Goal: Book appointment/travel/reservation

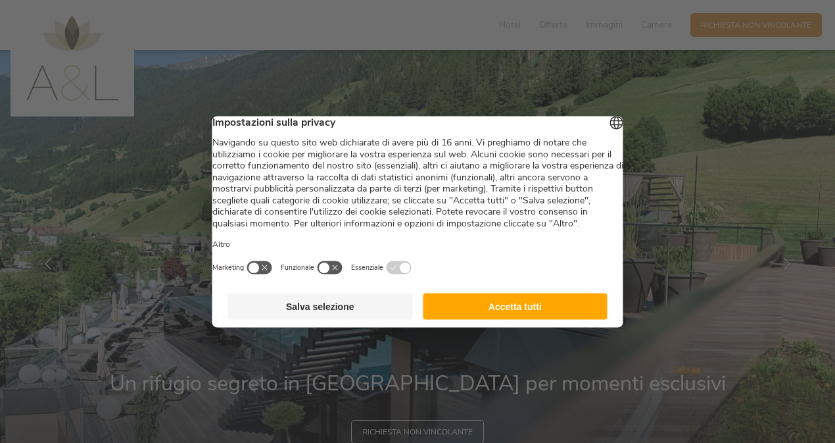
click at [487, 315] on button "Accetta tutti" at bounding box center [515, 306] width 185 height 26
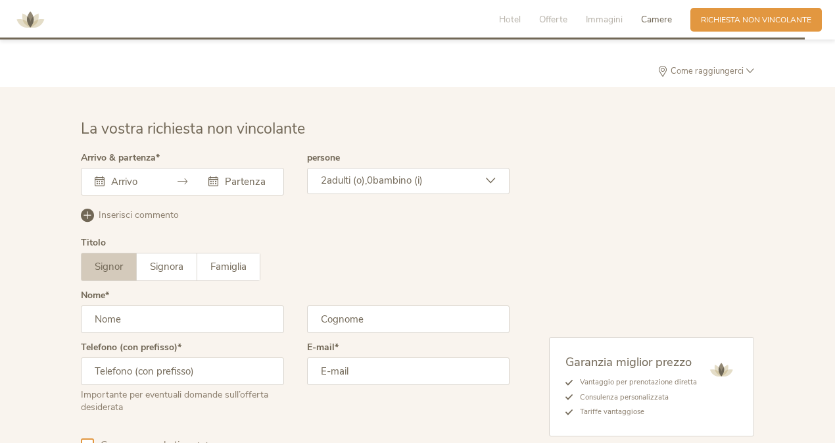
scroll to position [3209, 0]
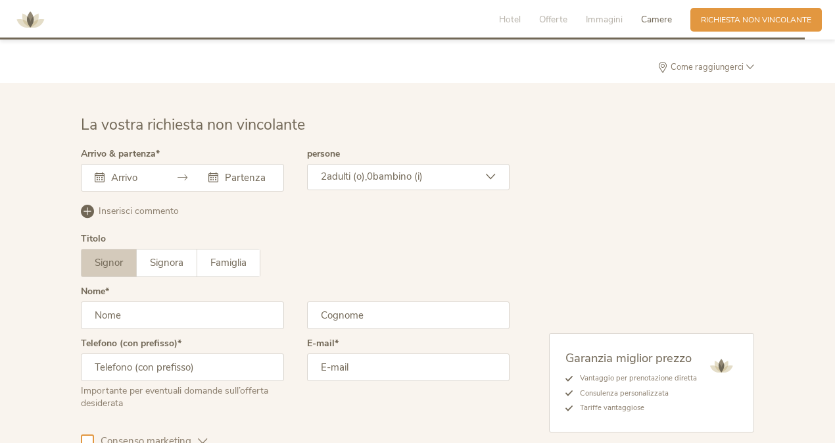
click at [143, 178] on div at bounding box center [182, 178] width 203 height 28
click at [127, 171] on input "text" at bounding box center [132, 177] width 48 height 13
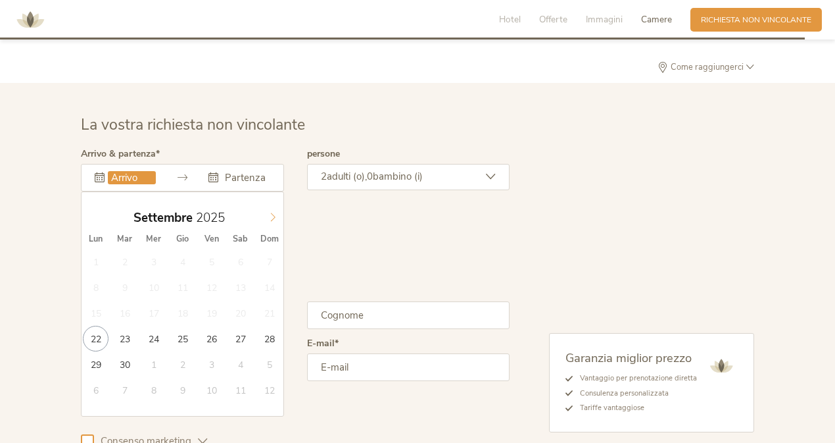
click at [270, 212] on icon at bounding box center [272, 216] width 9 height 9
type input "21.12.2025"
type input "28.12.2025"
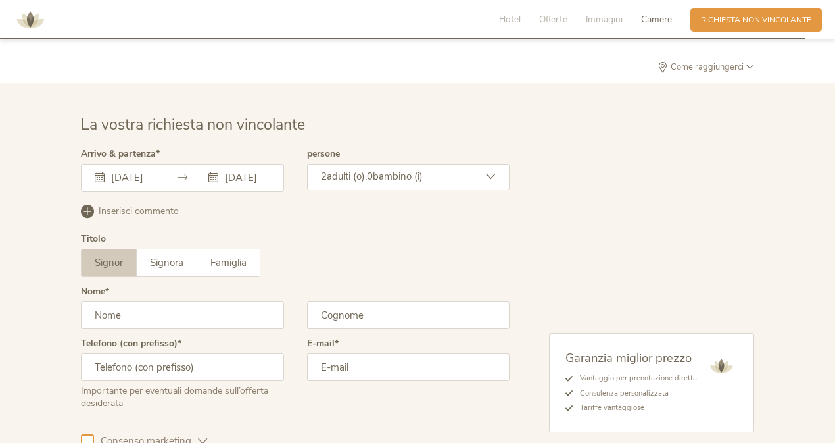
scroll to position [0, 0]
click at [367, 170] on span "adulti (o)," at bounding box center [347, 176] width 40 height 13
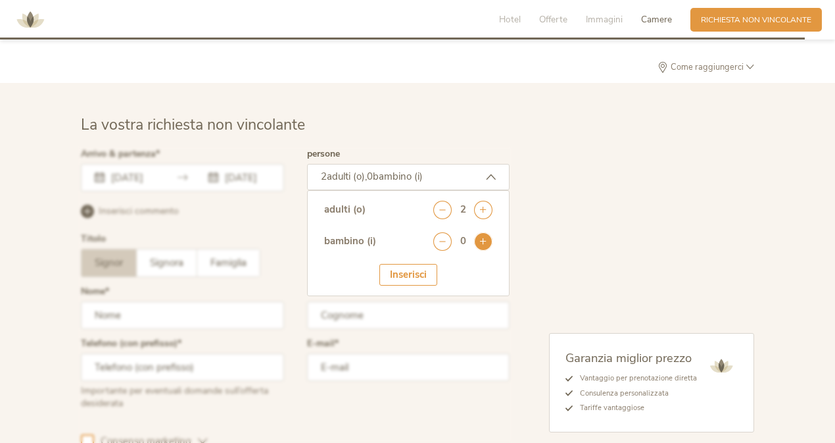
click at [489, 232] on icon at bounding box center [483, 241] width 18 height 18
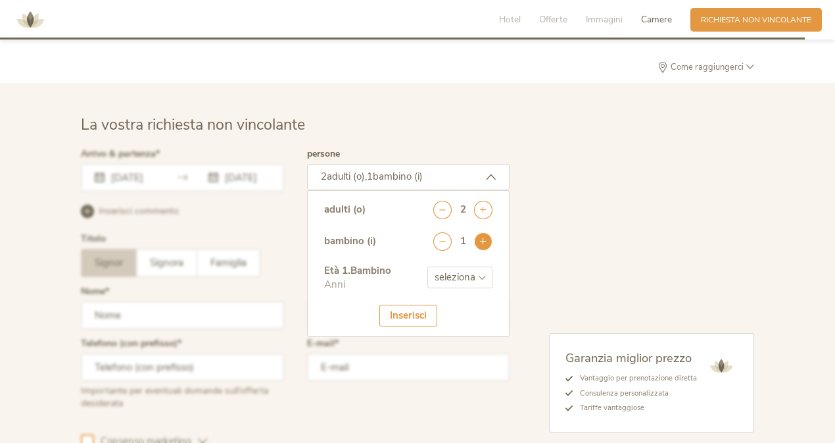
click at [489, 232] on icon at bounding box center [483, 241] width 18 height 18
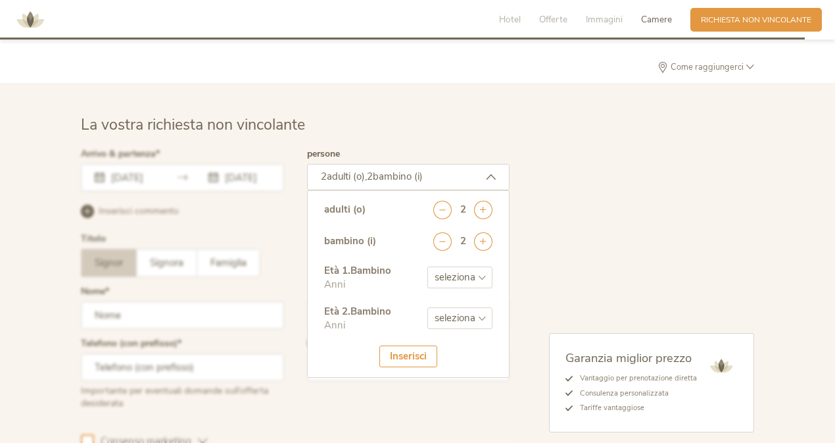
click at [453, 272] on select "seleziona 0 1 2 3 4 5 6 7 8 9 10 11 12 13 14 15 16 17" at bounding box center [460, 277] width 65 height 22
select select "4"
click at [428, 266] on select "seleziona 0 1 2 3 4 5 6 7 8 9 10 11 12 13 14 15 16 17" at bounding box center [460, 277] width 65 height 22
click at [450, 307] on select "seleziona 0 1 2 3 4 5 6 7 8 9 10 11 12 13 14 15 16 17" at bounding box center [460, 318] width 65 height 22
select select "0"
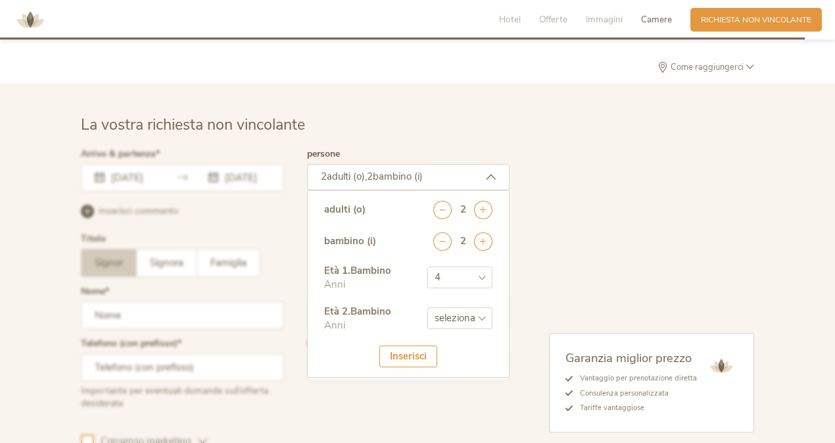
click at [428, 307] on select "seleziona 0 1 2 3 4 5 6 7 8 9 10 11 12 13 14 15 16 17" at bounding box center [460, 318] width 65 height 22
click at [407, 345] on div "Inserisci" at bounding box center [409, 356] width 58 height 22
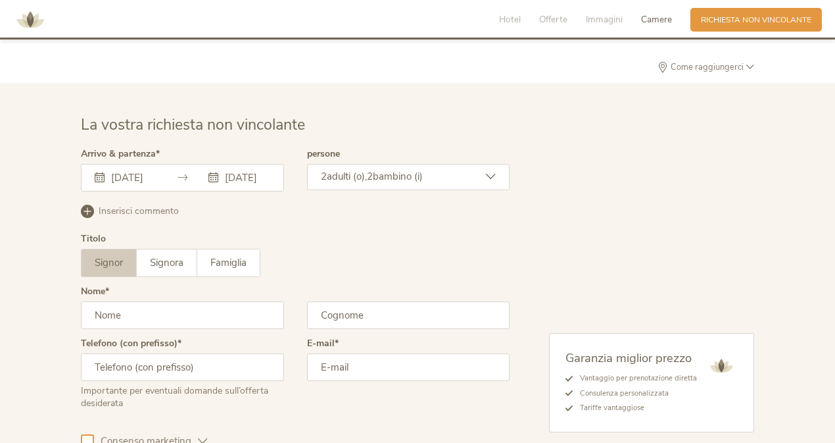
scroll to position [3329, 0]
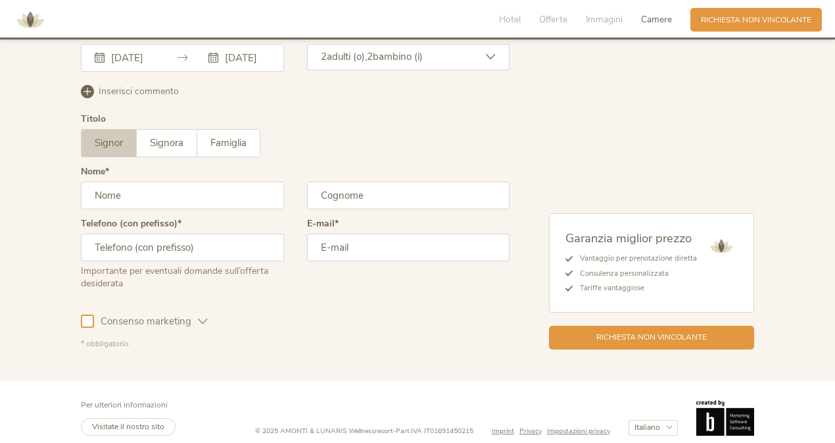
click at [197, 197] on input "text" at bounding box center [182, 196] width 203 height 28
type input "daniele"
click at [367, 196] on input "text" at bounding box center [408, 196] width 203 height 28
type input "rocci"
click at [347, 245] on input "email" at bounding box center [408, 248] width 203 height 28
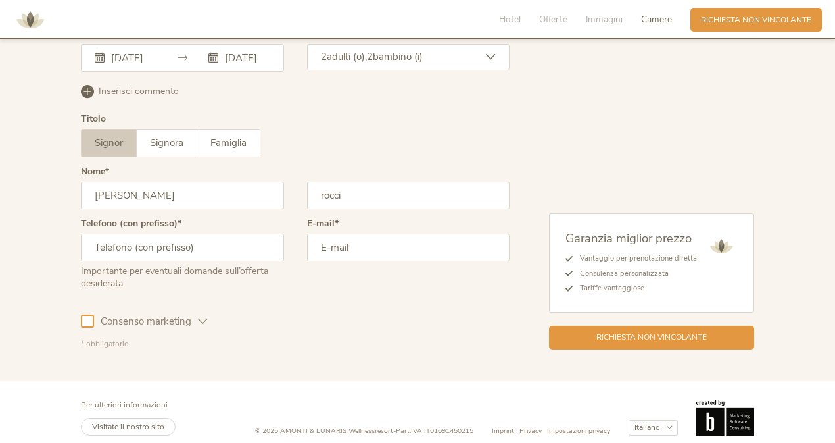
type input "daniele.rocci@hotmail.it"
click at [133, 243] on input "text" at bounding box center [182, 248] width 203 height 28
type input "3932040633"
click at [632, 330] on span "Richiesta non vincolante" at bounding box center [652, 335] width 111 height 11
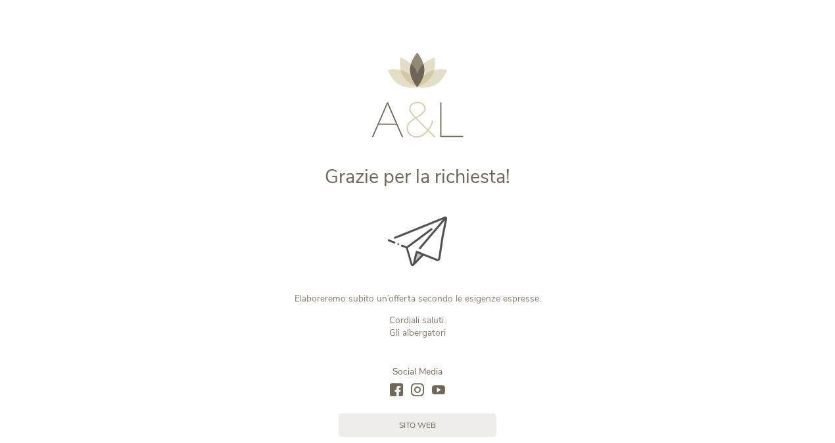
scroll to position [93, 0]
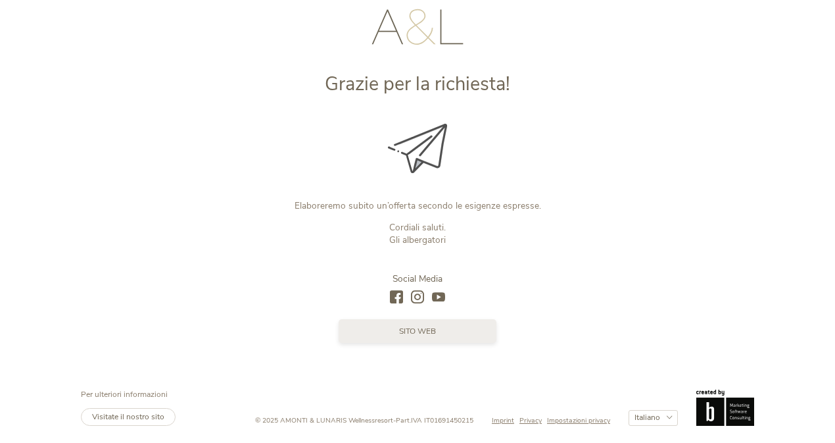
click at [416, 343] on div "sito web" at bounding box center [417, 332] width 439 height 24
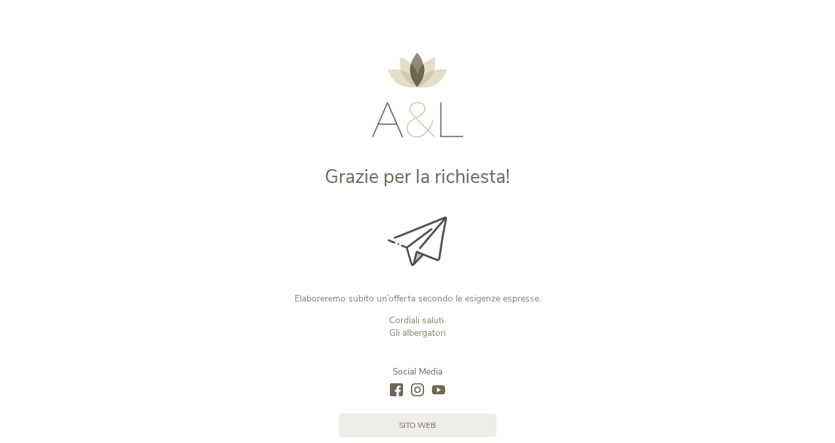
click at [424, 133] on img at bounding box center [418, 95] width 92 height 85
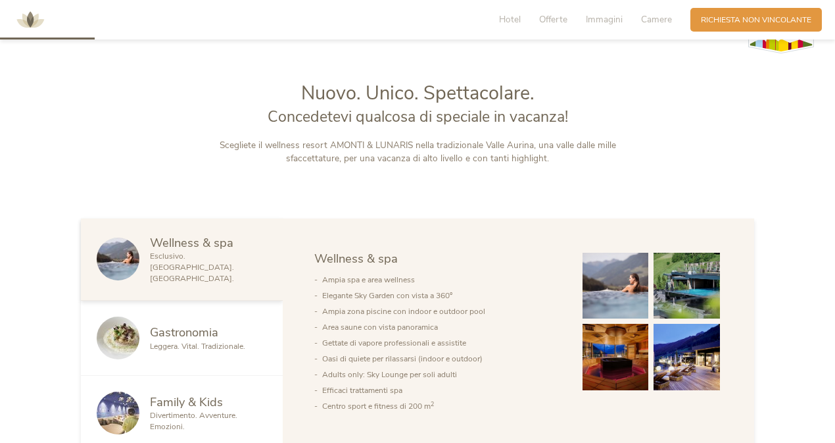
scroll to position [504, 0]
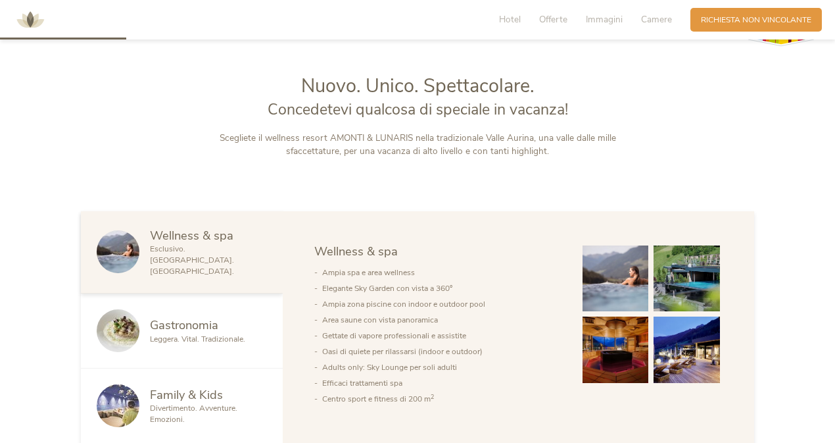
click at [546, 27] on div "Hotel Offerte Immagini Camere" at bounding box center [588, 20] width 205 height 24
click at [556, 19] on span "Offerte" at bounding box center [553, 19] width 28 height 12
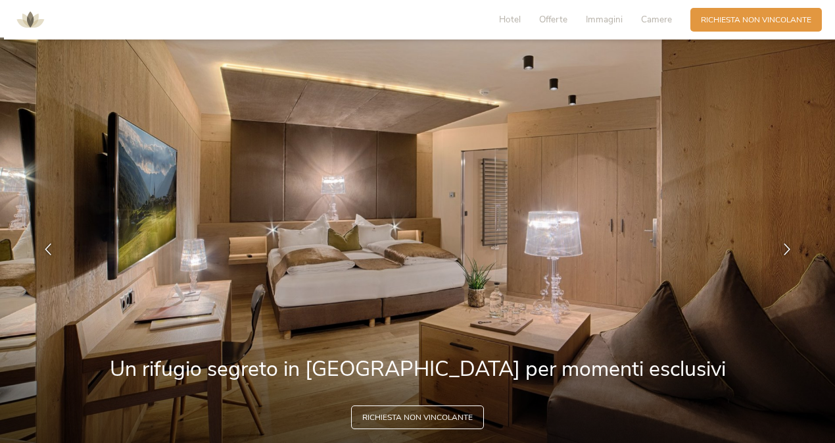
scroll to position [7, 0]
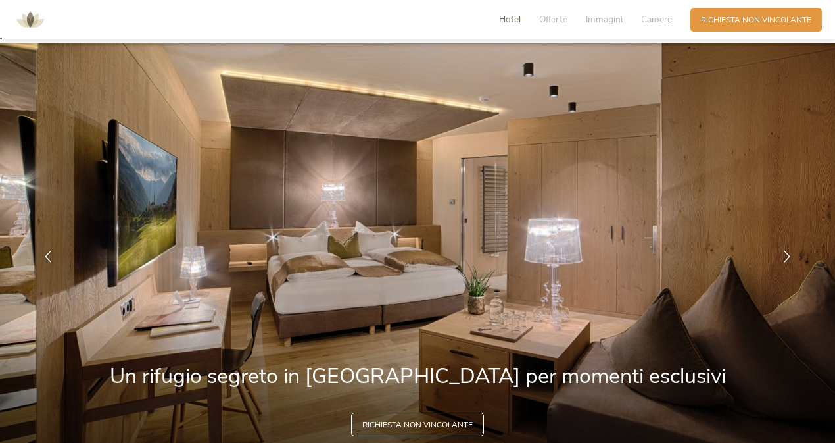
click at [500, 23] on span "Hotel" at bounding box center [510, 19] width 22 height 12
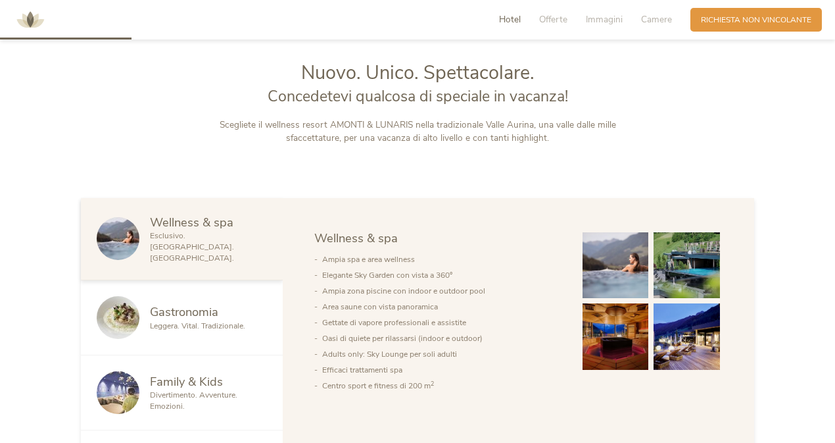
scroll to position [524, 0]
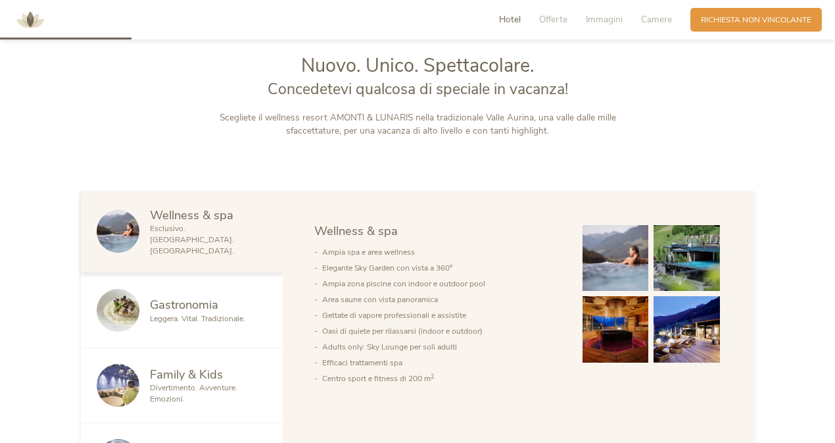
click at [29, 16] on img at bounding box center [30, 19] width 39 height 39
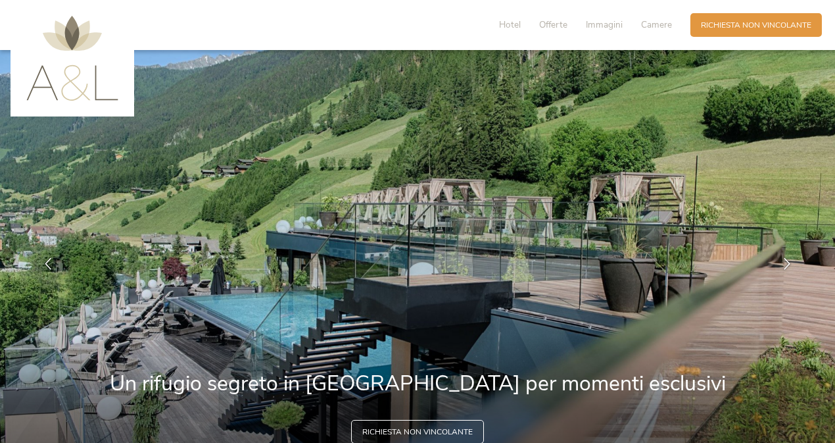
click at [821, 81] on img at bounding box center [417, 264] width 835 height 428
